Goal: Transaction & Acquisition: Purchase product/service

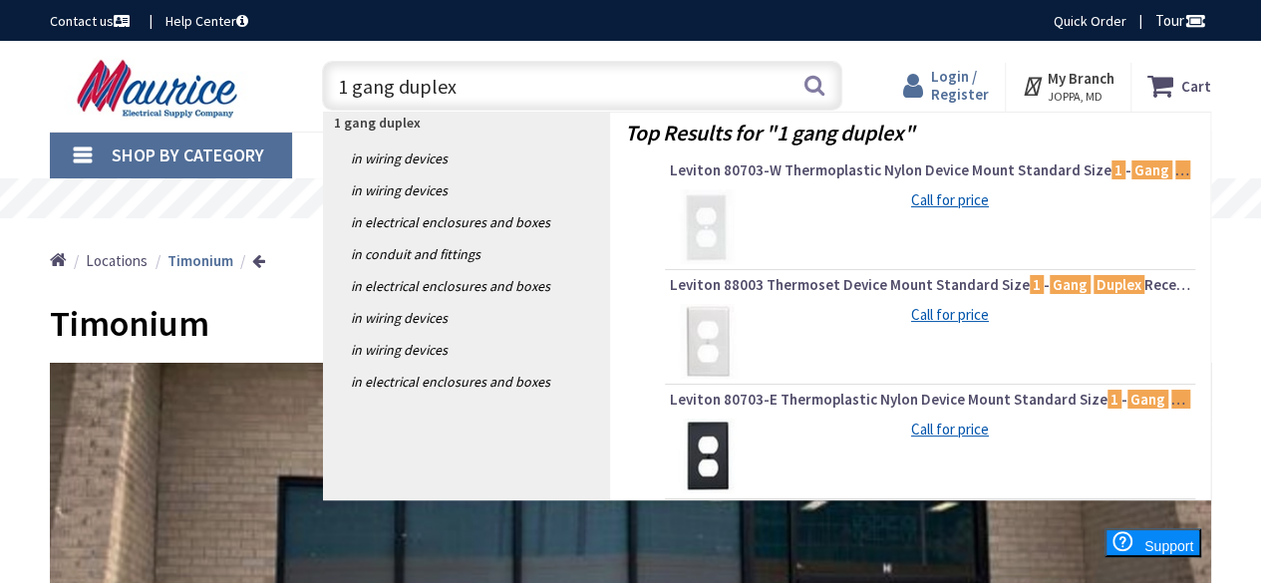
type input "1 gang duplex"
click at [978, 89] on span "Login / Register" at bounding box center [960, 85] width 58 height 37
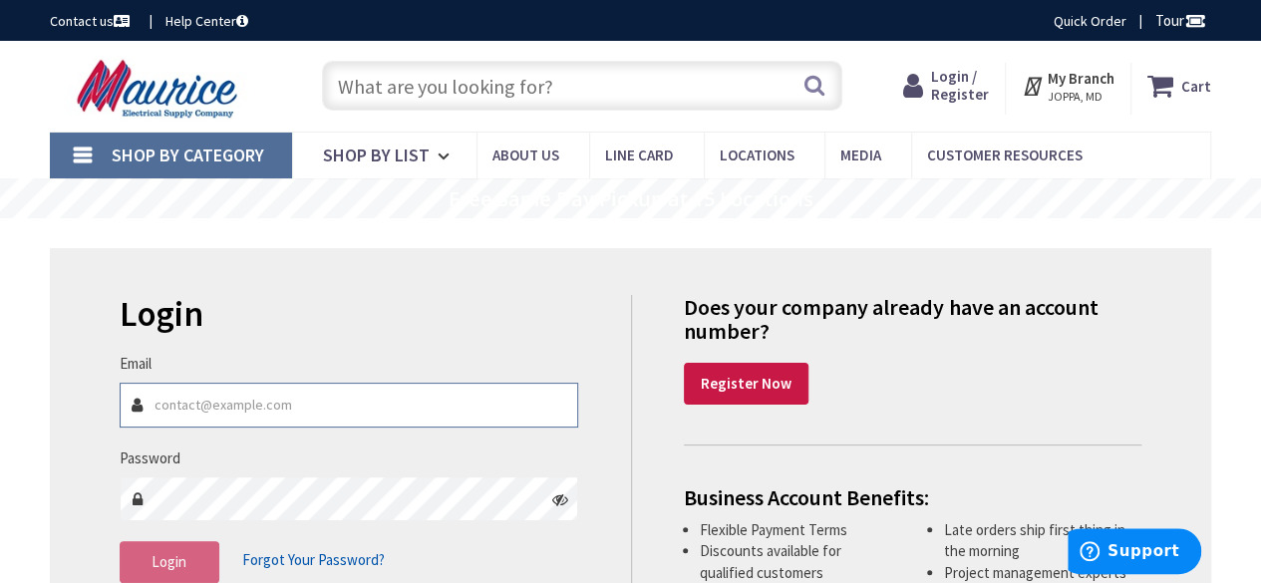
type input "[EMAIL_ADDRESS][DOMAIN_NAME]"
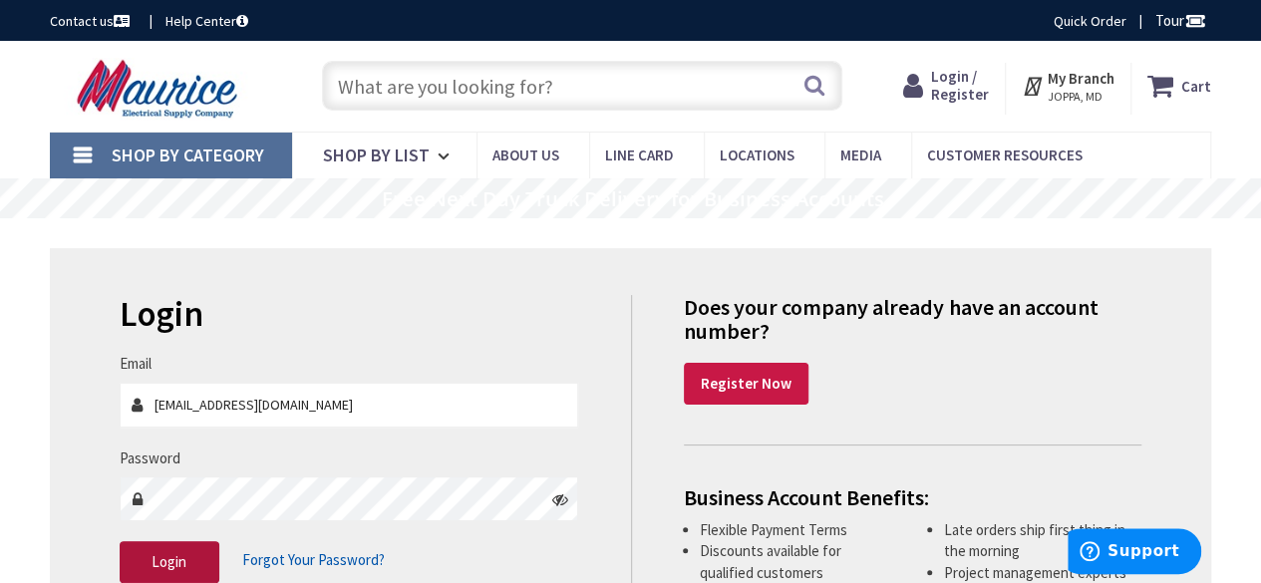
click at [208, 562] on button "Login" at bounding box center [170, 562] width 100 height 42
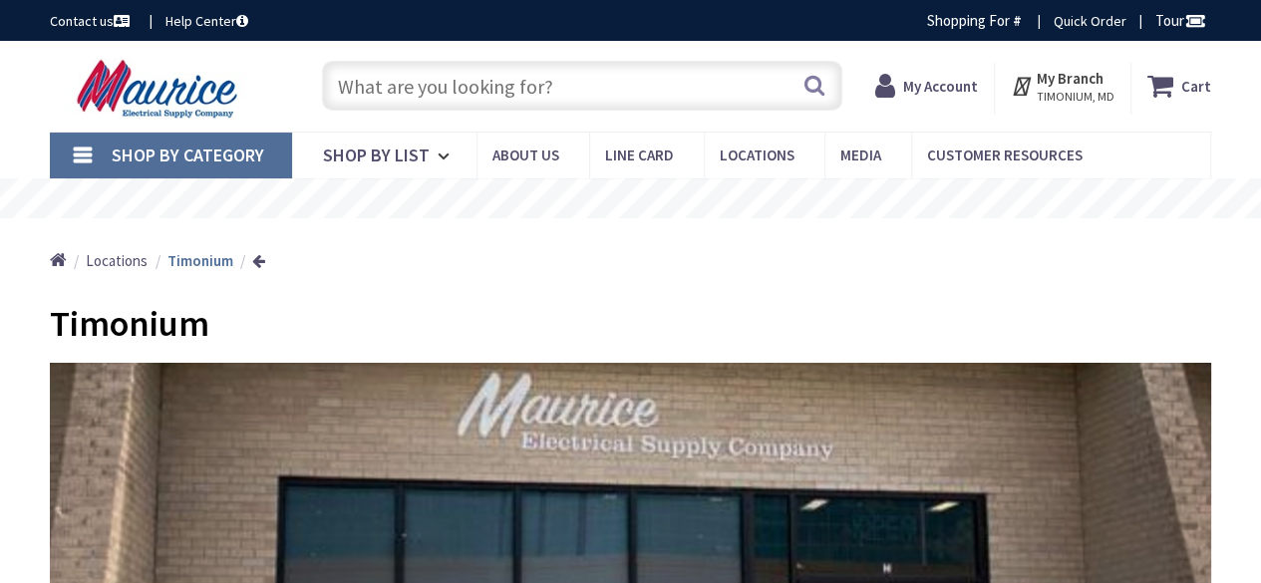
click at [461, 89] on input "text" at bounding box center [582, 86] width 520 height 50
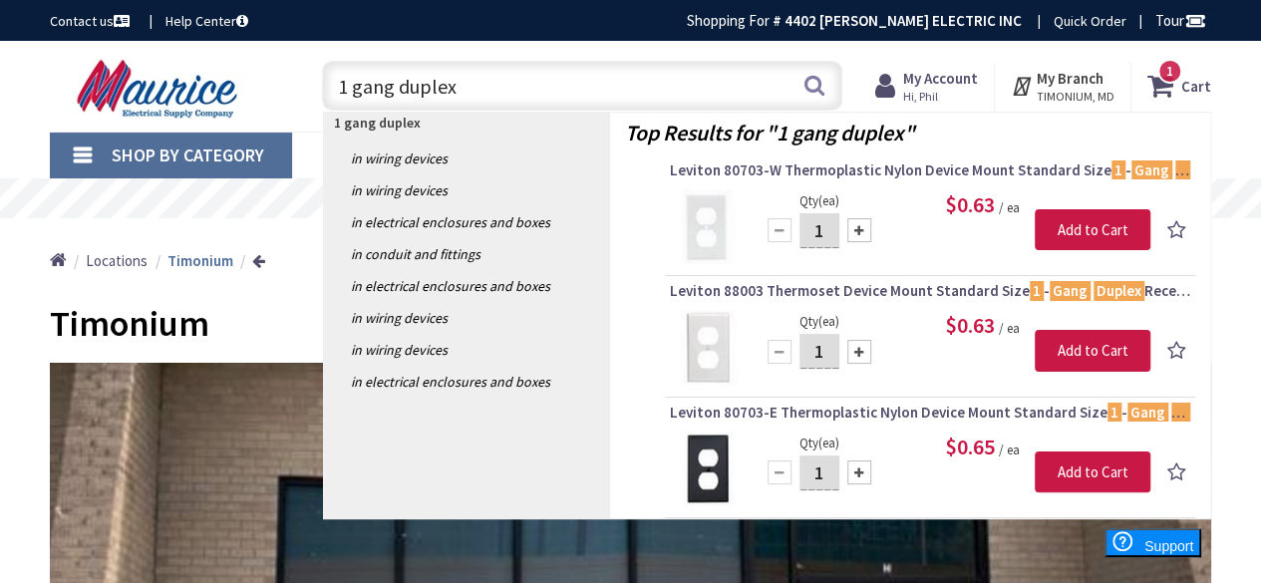
drag, startPoint x: 630, startPoint y: 100, endPoint x: 283, endPoint y: 126, distance: 347.9
click at [283, 126] on div "Skip to Content Toggle Nav 1 gang duplex 1 gang duplex Search 1 1 1 items Cart …" at bounding box center [630, 86] width 1261 height 91
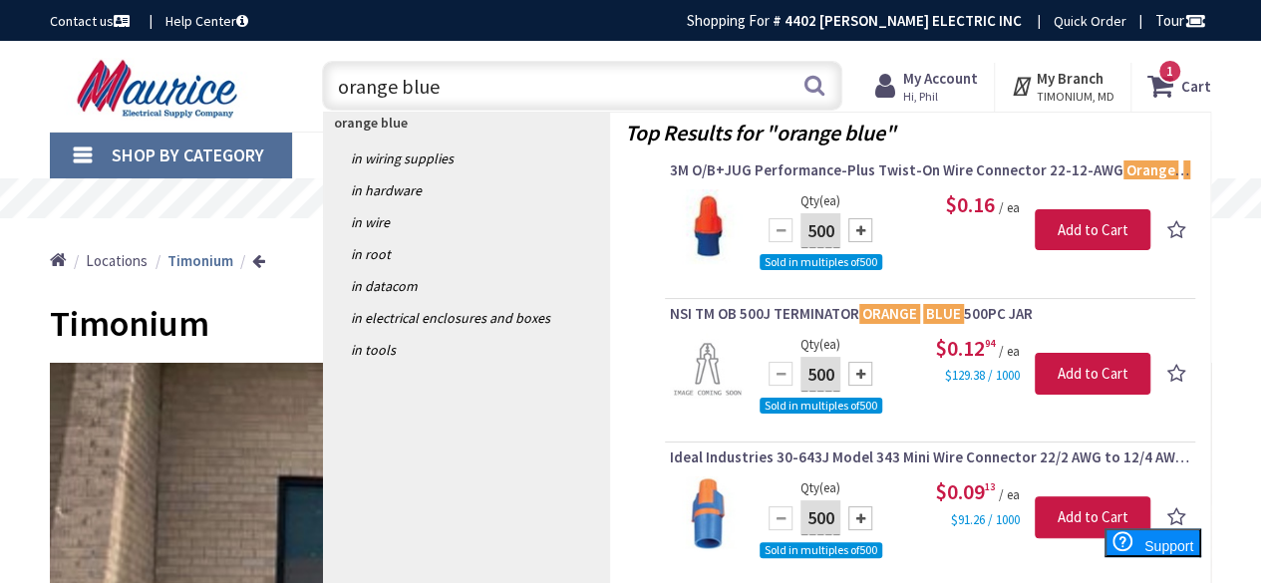
drag, startPoint x: 449, startPoint y: 86, endPoint x: 62, endPoint y: 76, distance: 387.0
click at [62, 76] on div "Toggle Nav orange blue orange blue Search 1 1 1 items Cart My Cart 1 1" at bounding box center [630, 86] width 1191 height 67
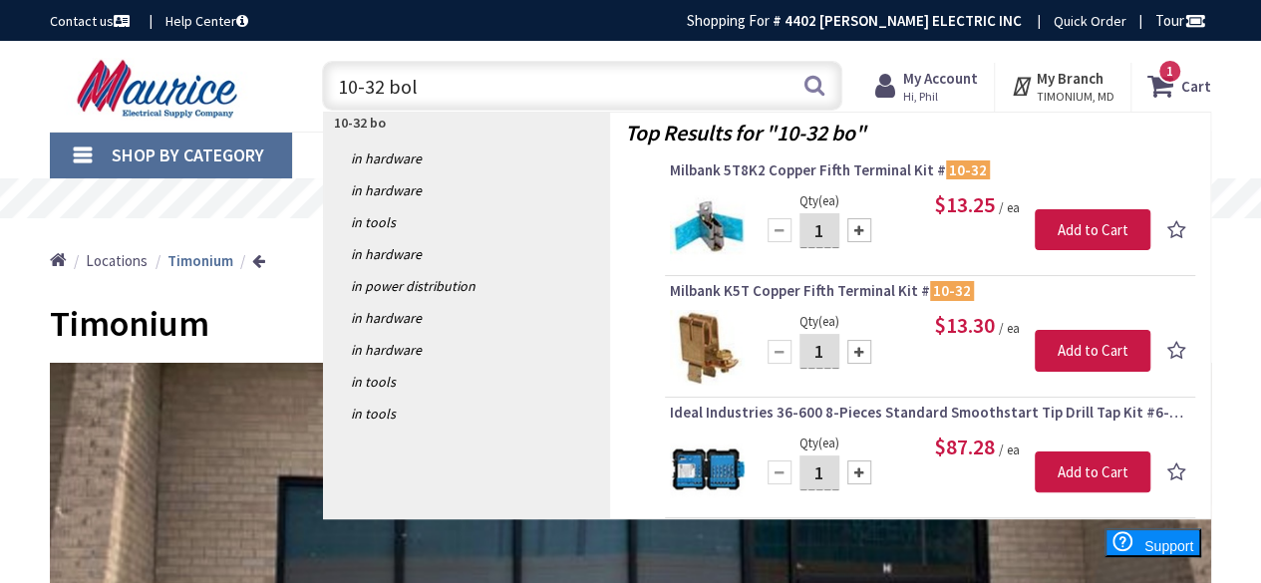
type input "10-32 bolt"
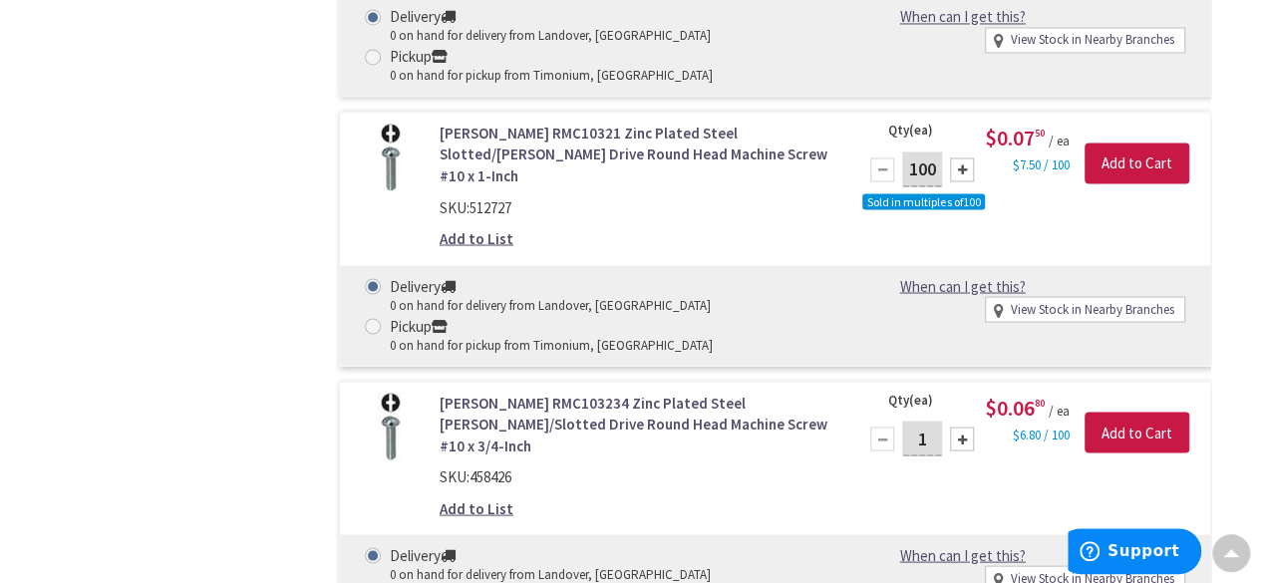
scroll to position [1296, 0]
